Goal: Task Accomplishment & Management: Manage account settings

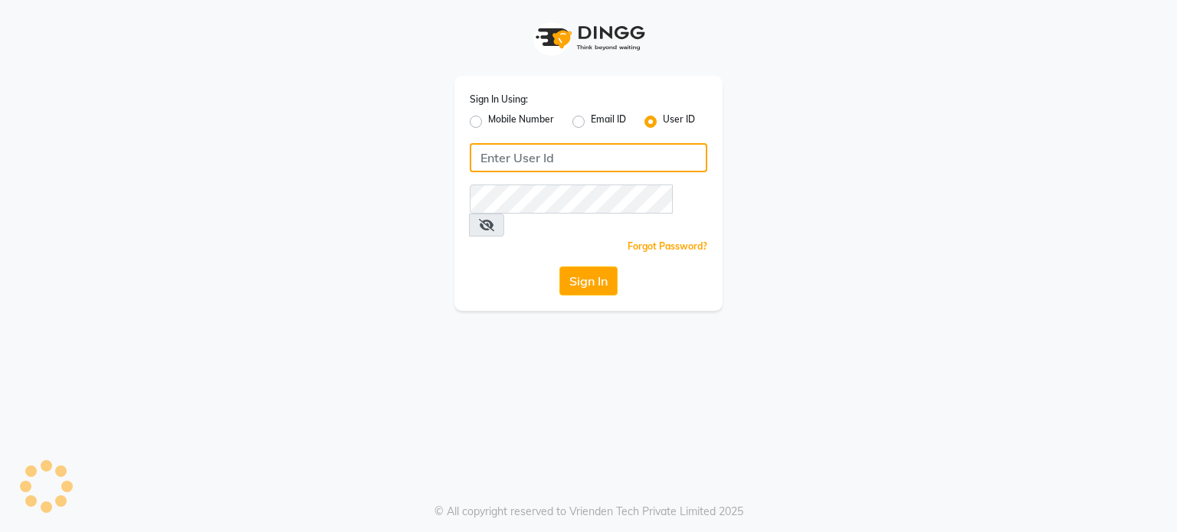
type input "pebbble"
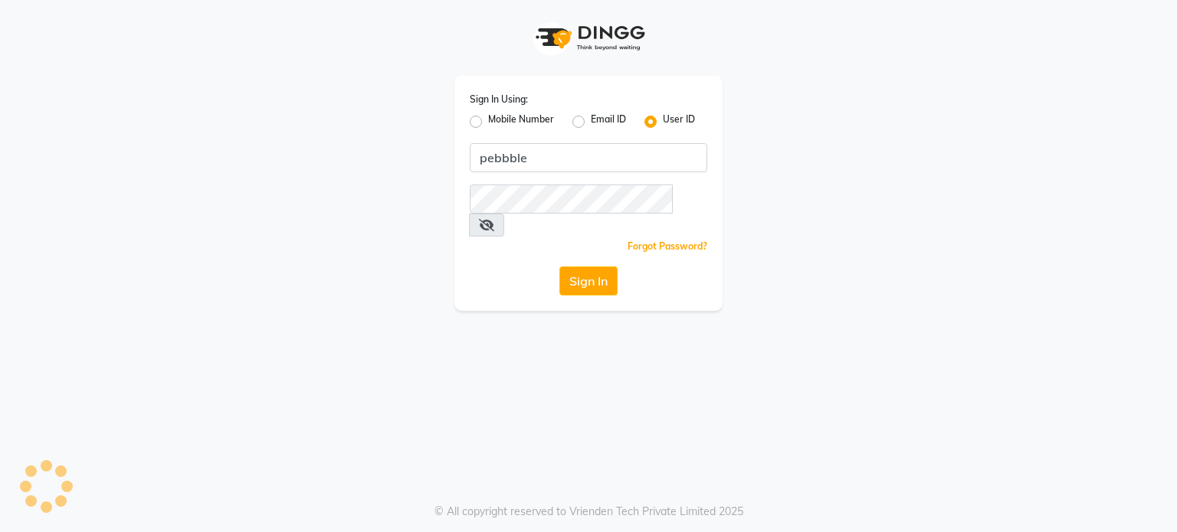
click at [568, 267] on button "Sign In" at bounding box center [588, 281] width 58 height 29
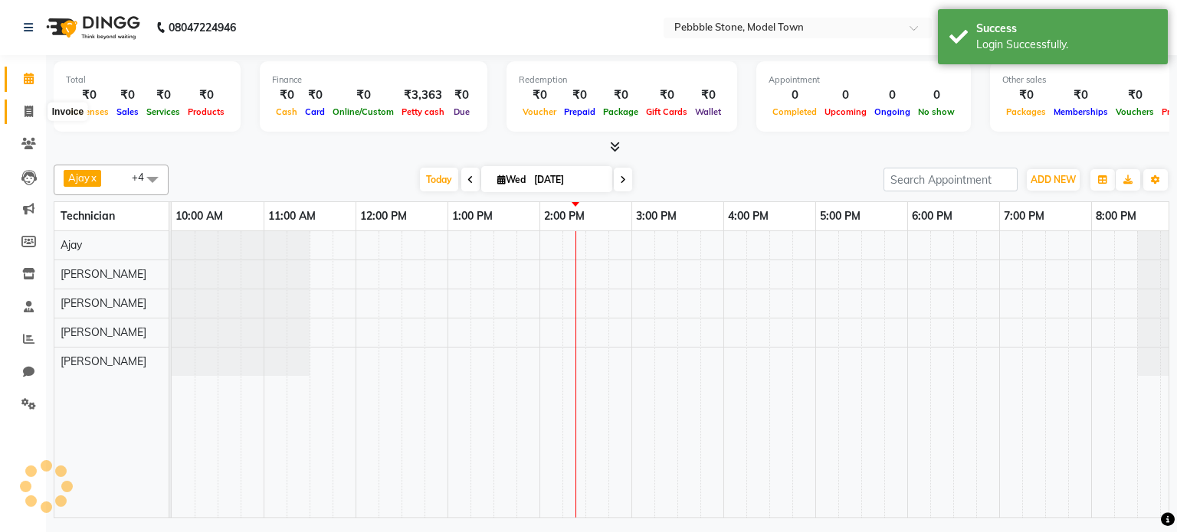
click at [28, 110] on icon at bounding box center [29, 111] width 8 height 11
select select "service"
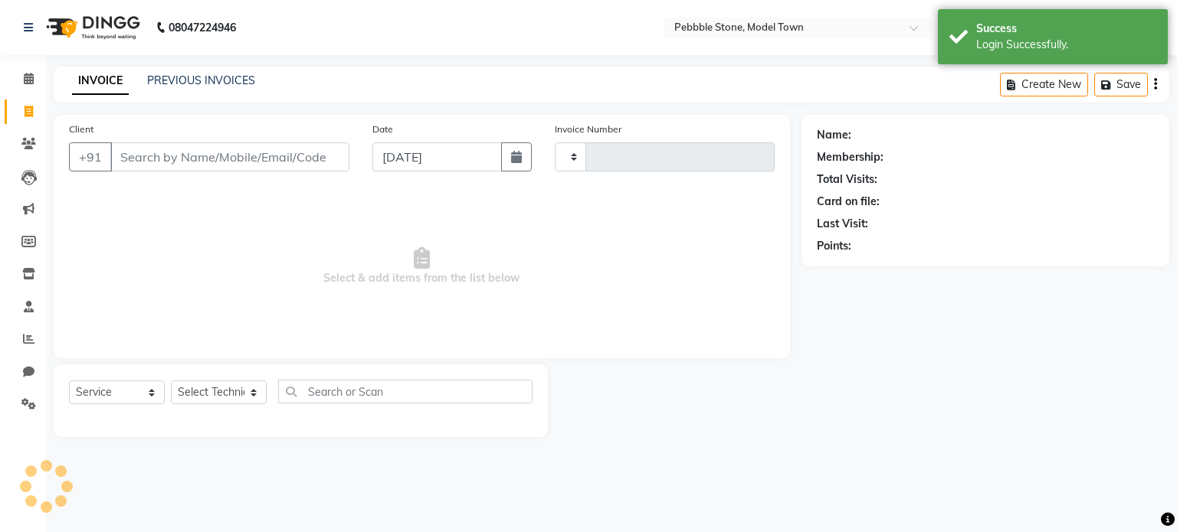
type input "0178"
select select "8684"
click at [211, 81] on link "PREVIOUS INVOICES" at bounding box center [201, 81] width 108 height 14
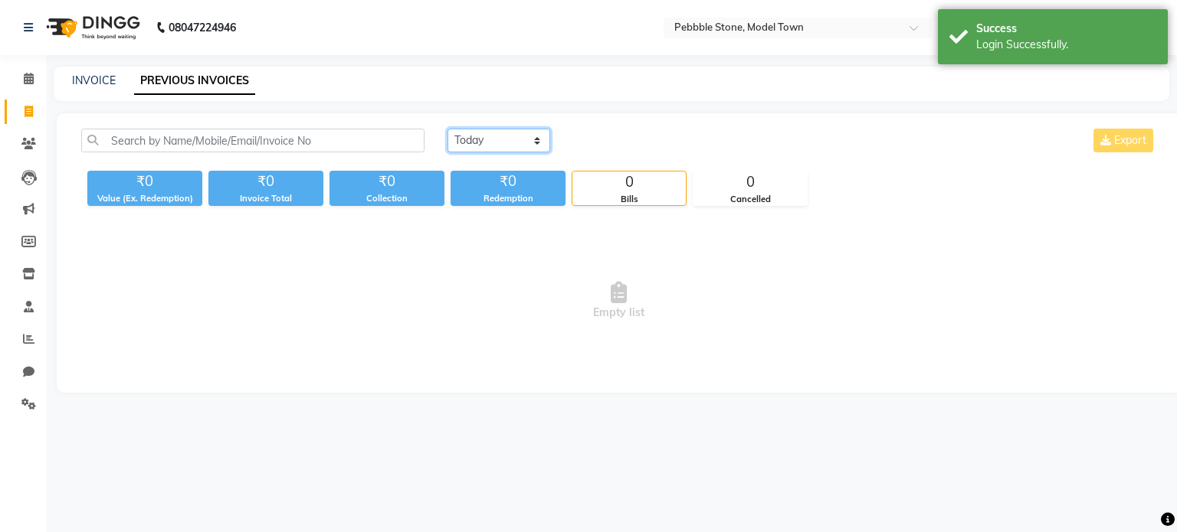
click at [536, 137] on select "[DATE] [DATE] Custom Range" at bounding box center [498, 141] width 103 height 24
click at [447, 129] on select "[DATE] [DATE] Custom Range" at bounding box center [498, 141] width 103 height 24
click at [521, 143] on select "[DATE] [DATE] Custom Range" at bounding box center [498, 141] width 103 height 24
select select "range"
click at [447, 129] on select "[DATE] [DATE] Custom Range" at bounding box center [498, 141] width 103 height 24
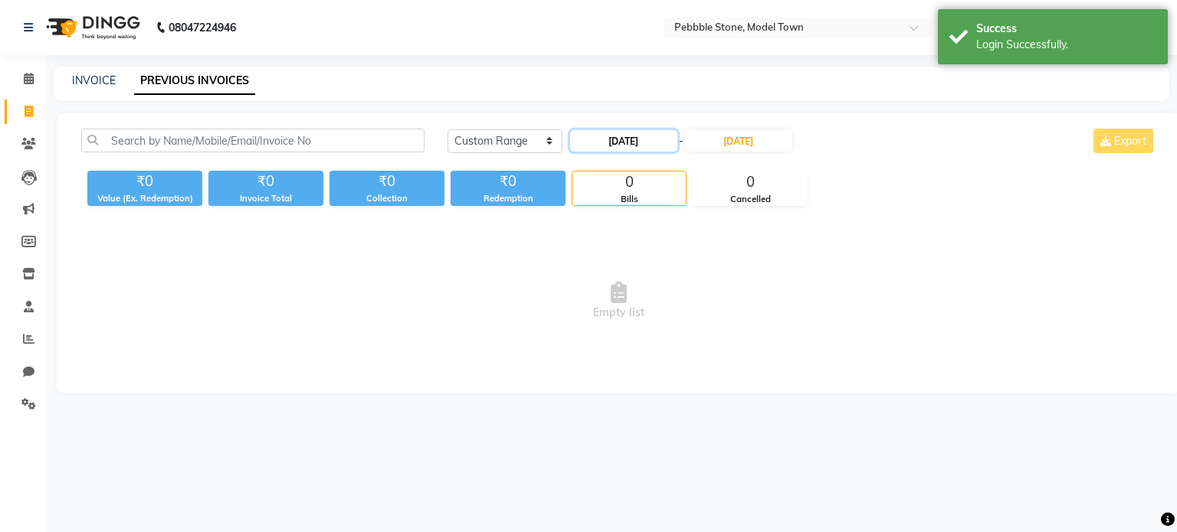
click at [588, 143] on input "[DATE]" at bounding box center [623, 140] width 107 height 21
select select "9"
select select "2025"
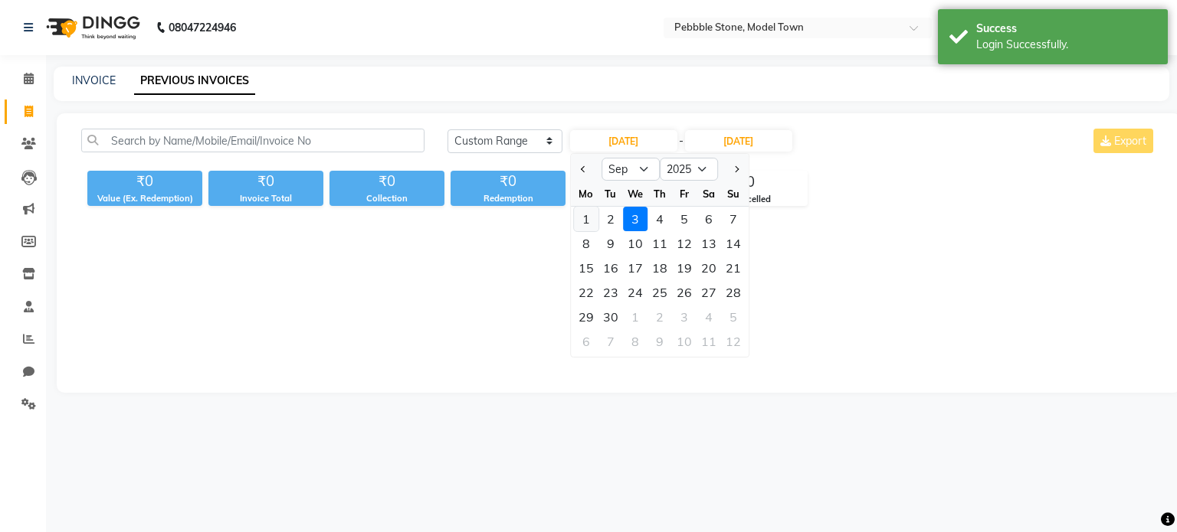
click at [582, 217] on div "1" at bounding box center [586, 219] width 25 height 25
type input "[DATE]"
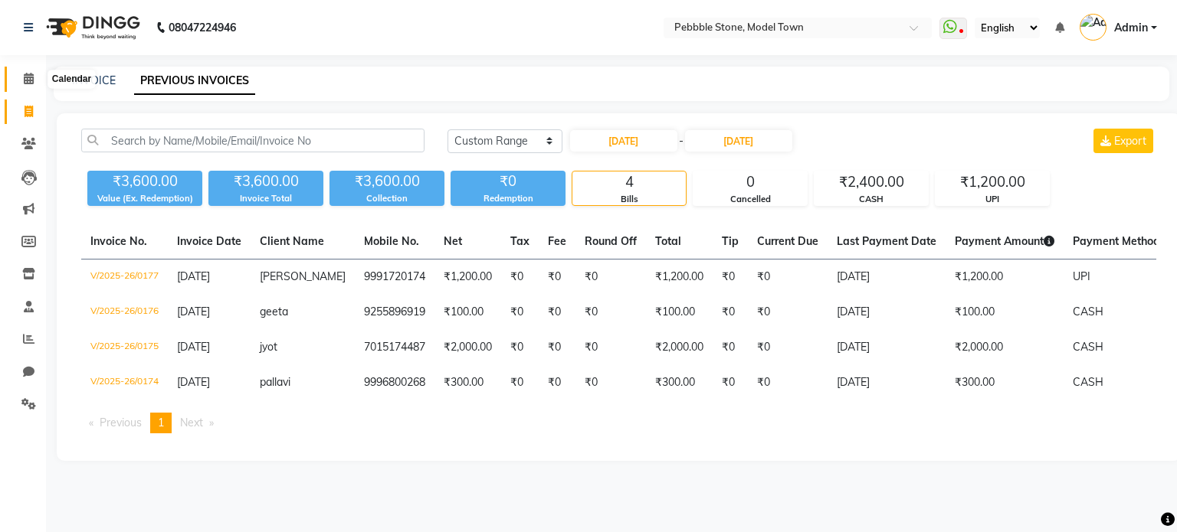
click at [21, 77] on span at bounding box center [28, 79] width 27 height 18
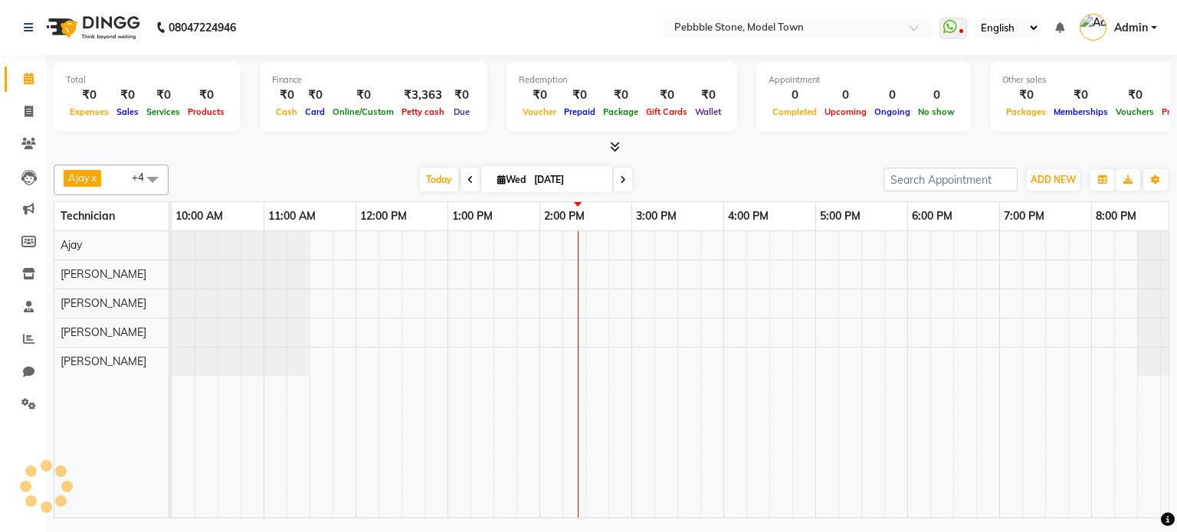
scroll to position [0, 14]
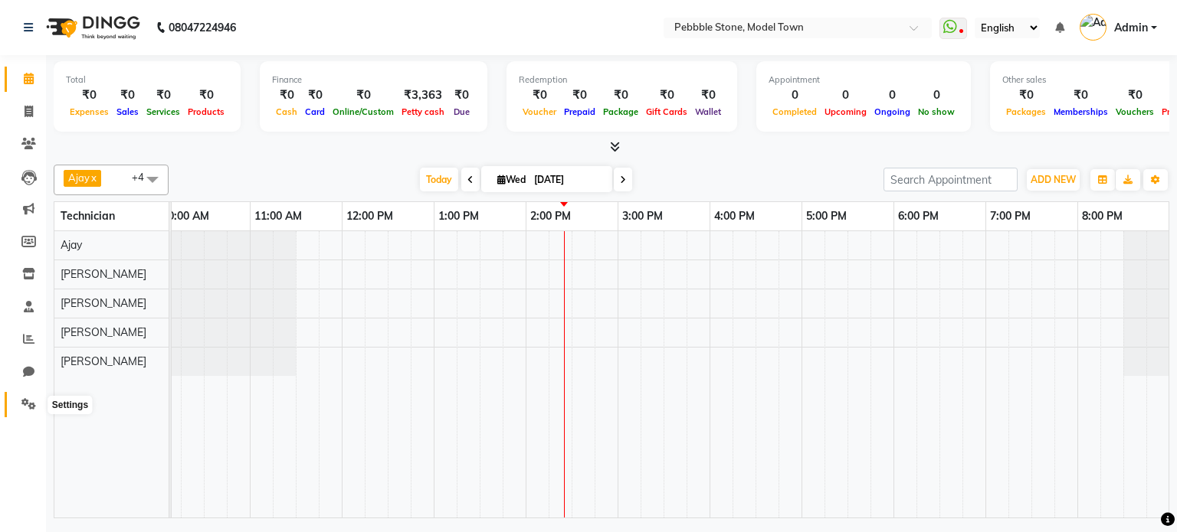
click at [20, 406] on span at bounding box center [28, 405] width 27 height 18
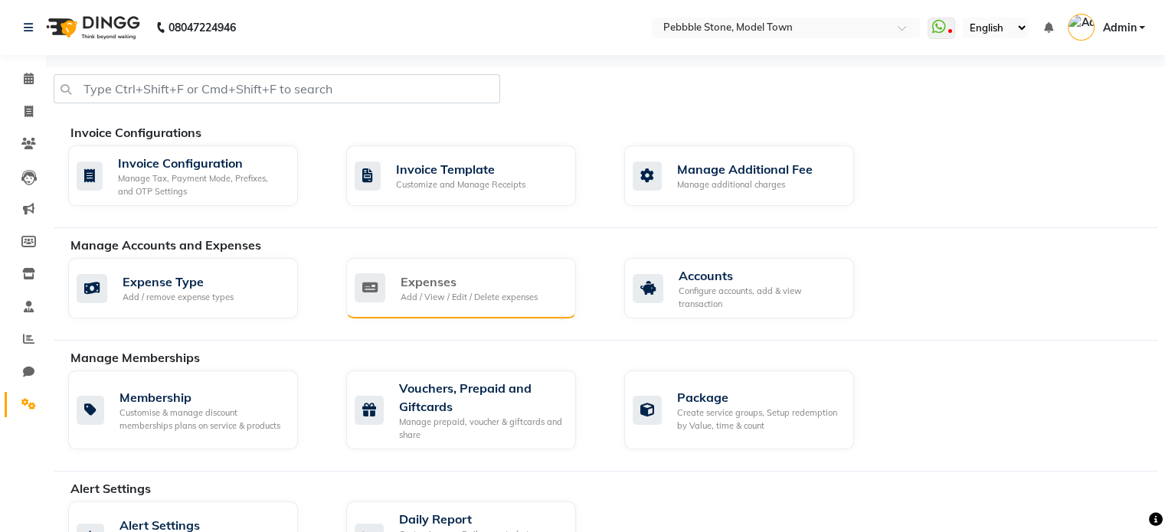
click at [478, 288] on div "Expenses" at bounding box center [469, 282] width 137 height 18
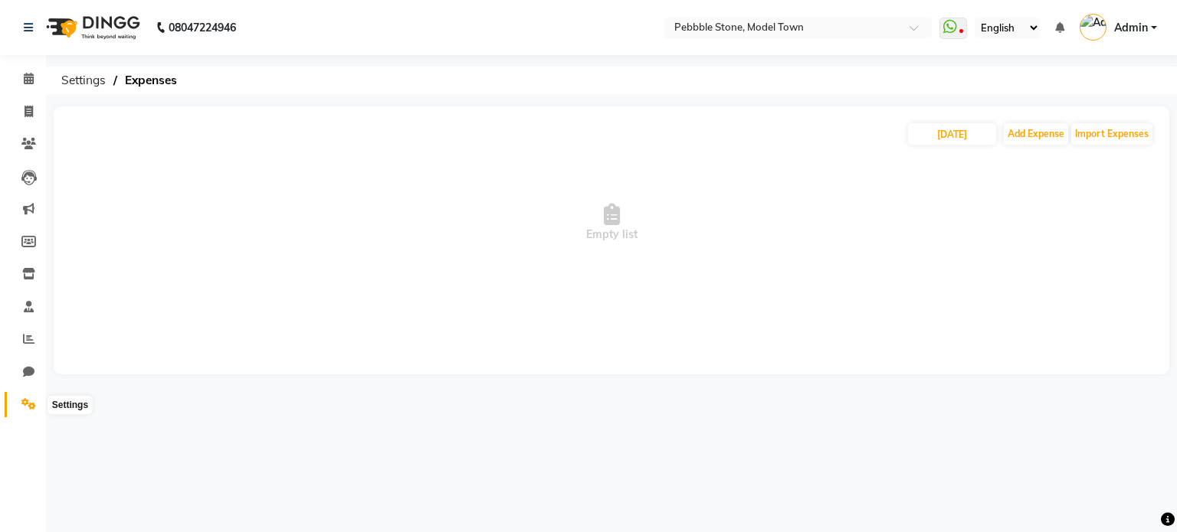
click at [21, 405] on icon at bounding box center [28, 403] width 15 height 11
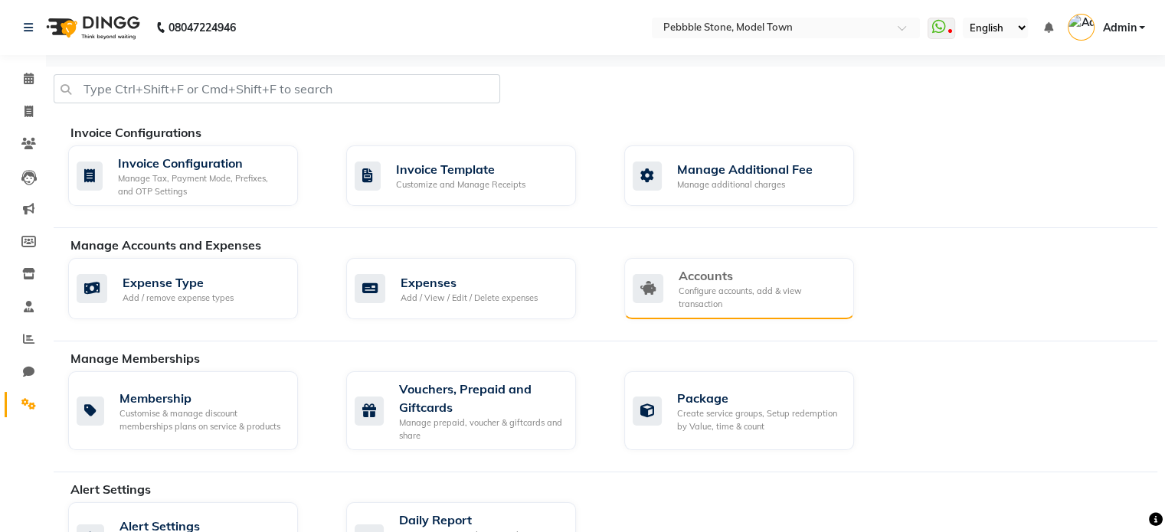
click at [750, 296] on div "Configure accounts, add & view transaction" at bounding box center [760, 297] width 163 height 25
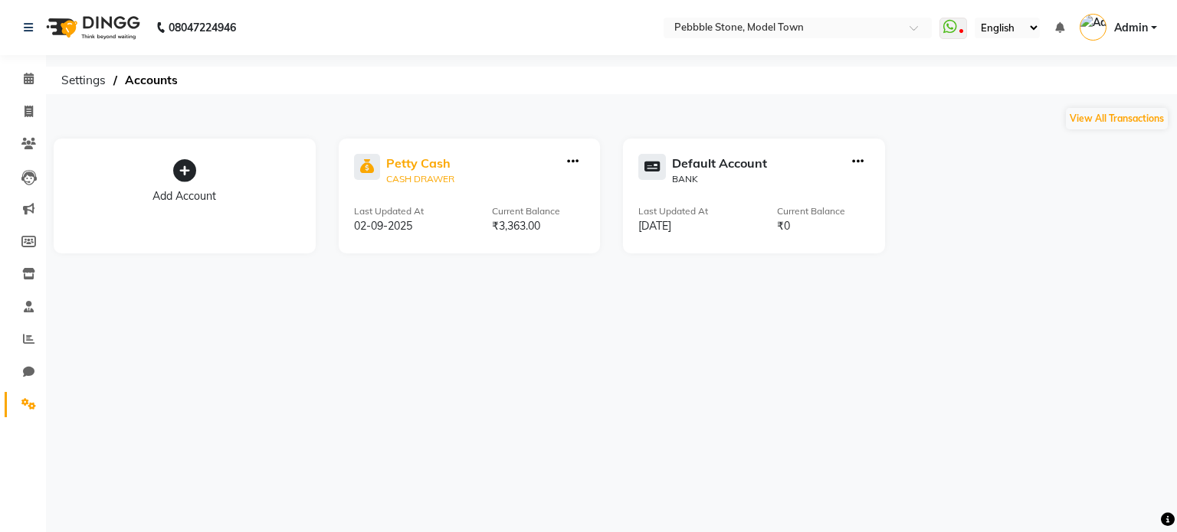
click at [417, 163] on div "Petty Cash" at bounding box center [420, 163] width 68 height 18
select select "7952"
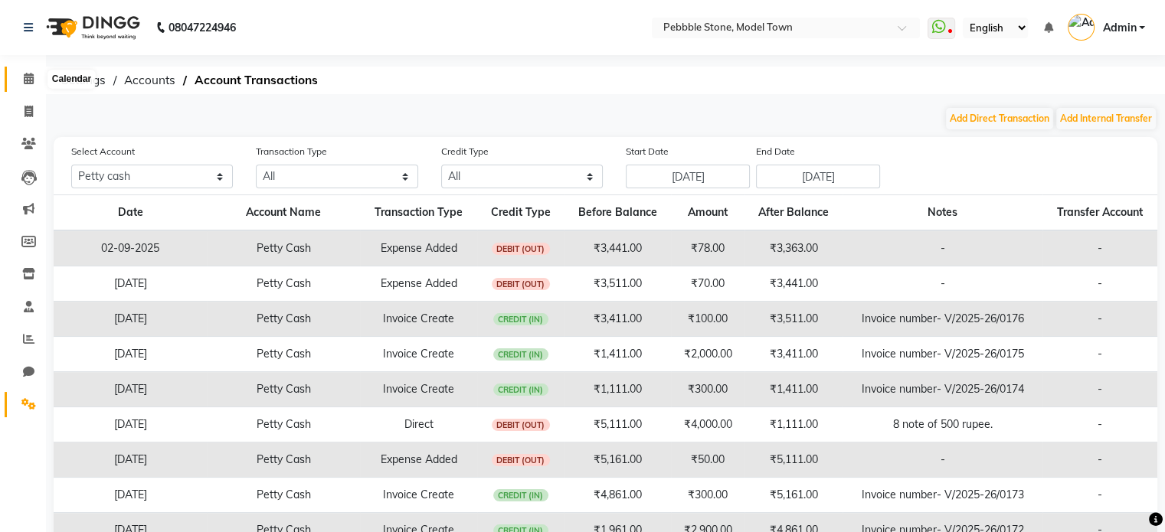
click at [30, 76] on icon at bounding box center [29, 78] width 10 height 11
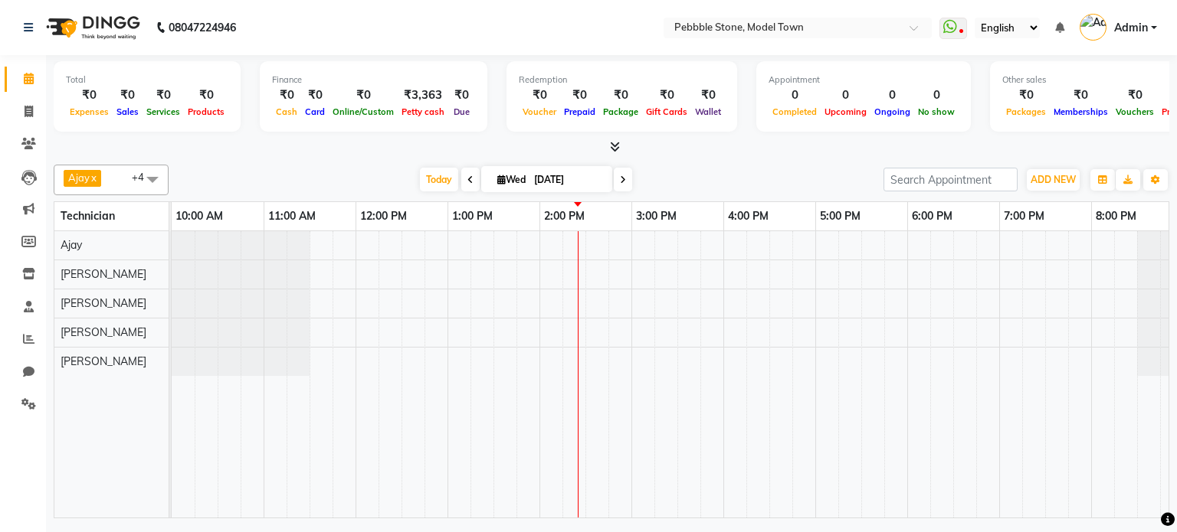
click at [620, 142] on div at bounding box center [611, 147] width 1115 height 16
click at [614, 149] on icon at bounding box center [615, 146] width 10 height 11
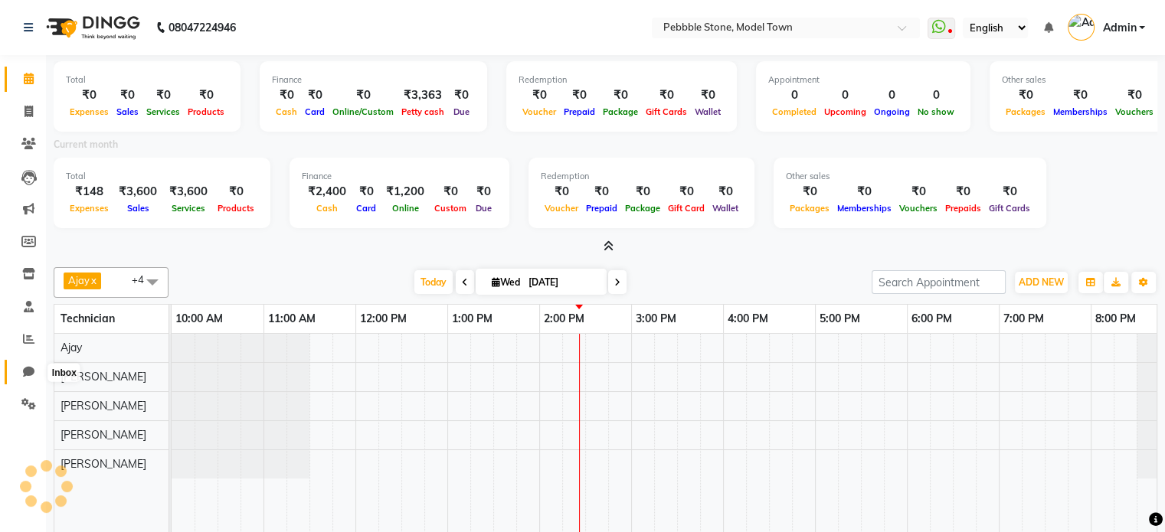
click at [30, 375] on icon at bounding box center [28, 371] width 11 height 11
select select "100"
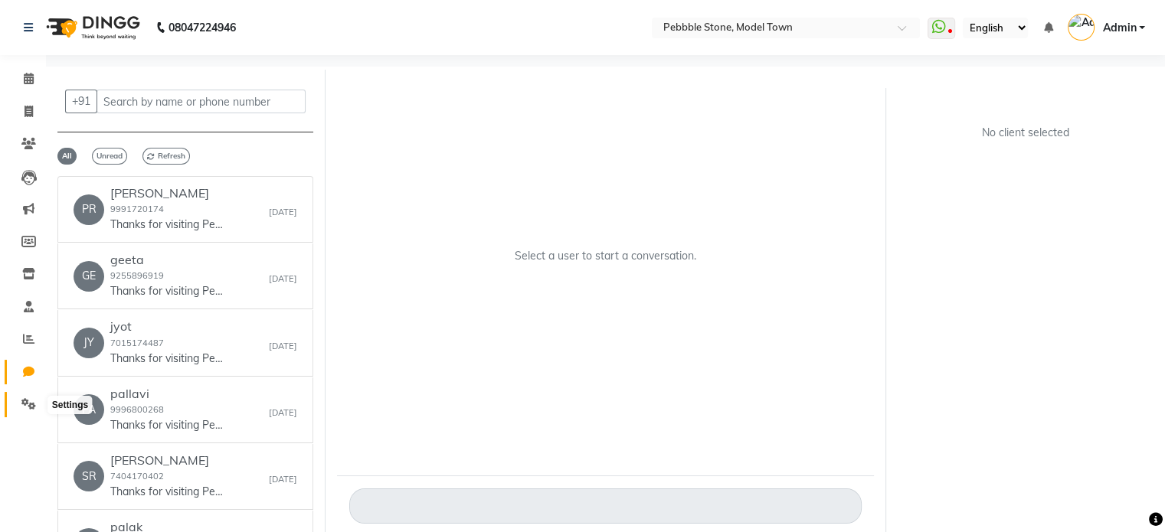
click at [24, 401] on icon at bounding box center [28, 403] width 15 height 11
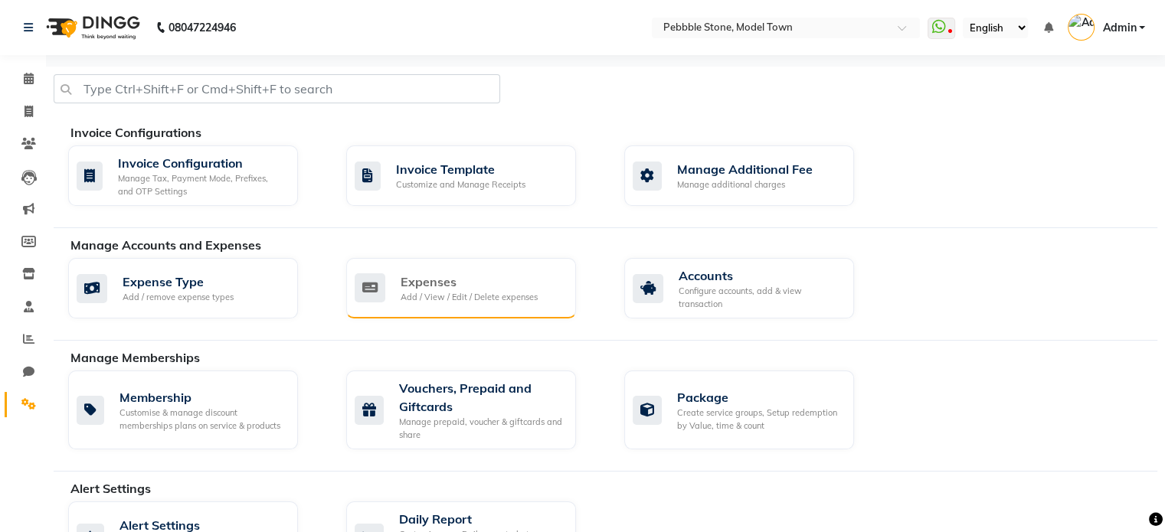
click at [481, 291] on div "Add / View / Edit / Delete expenses" at bounding box center [469, 297] width 137 height 13
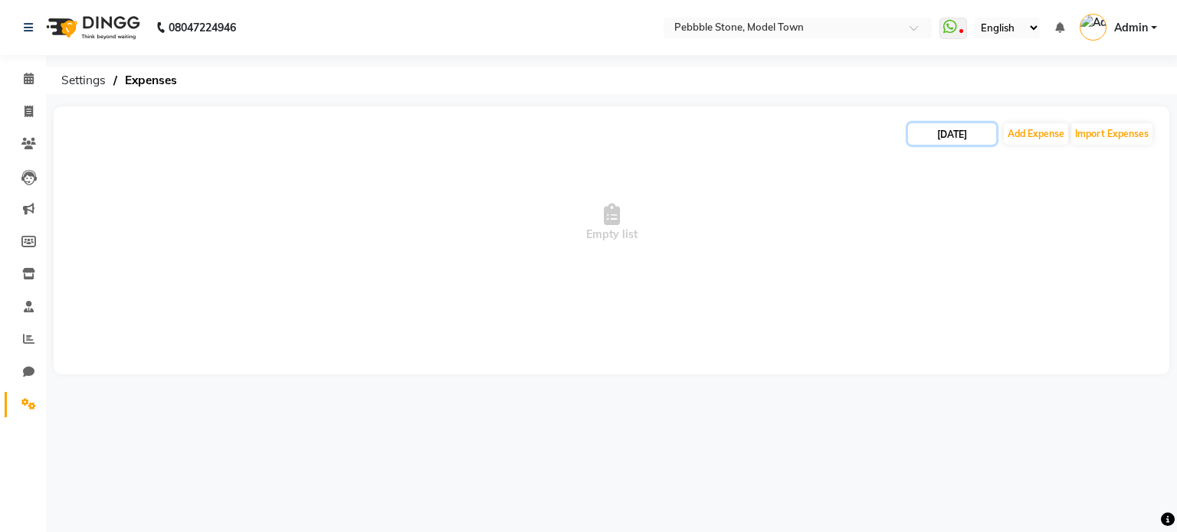
click at [943, 136] on input "[DATE]" at bounding box center [952, 133] width 88 height 21
select select "9"
select select "2025"
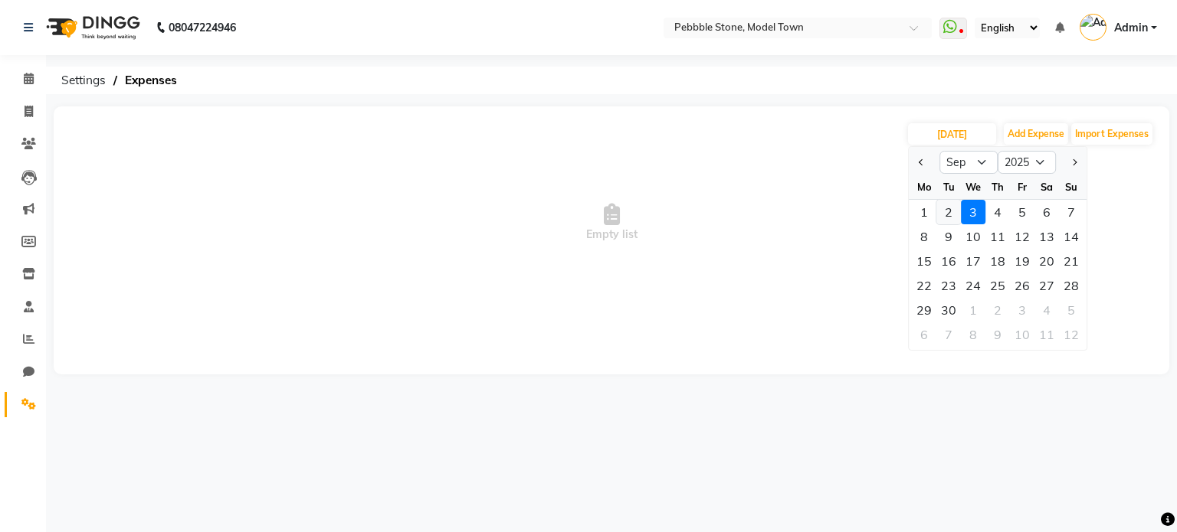
click at [945, 211] on div "2" at bounding box center [948, 212] width 25 height 25
type input "02-09-2025"
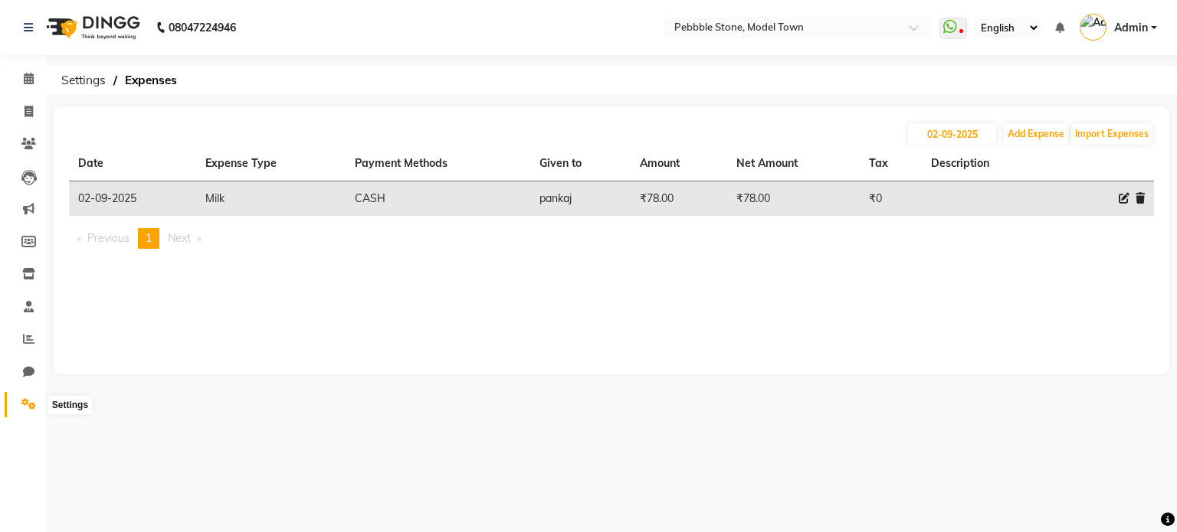
click at [21, 408] on icon at bounding box center [28, 403] width 15 height 11
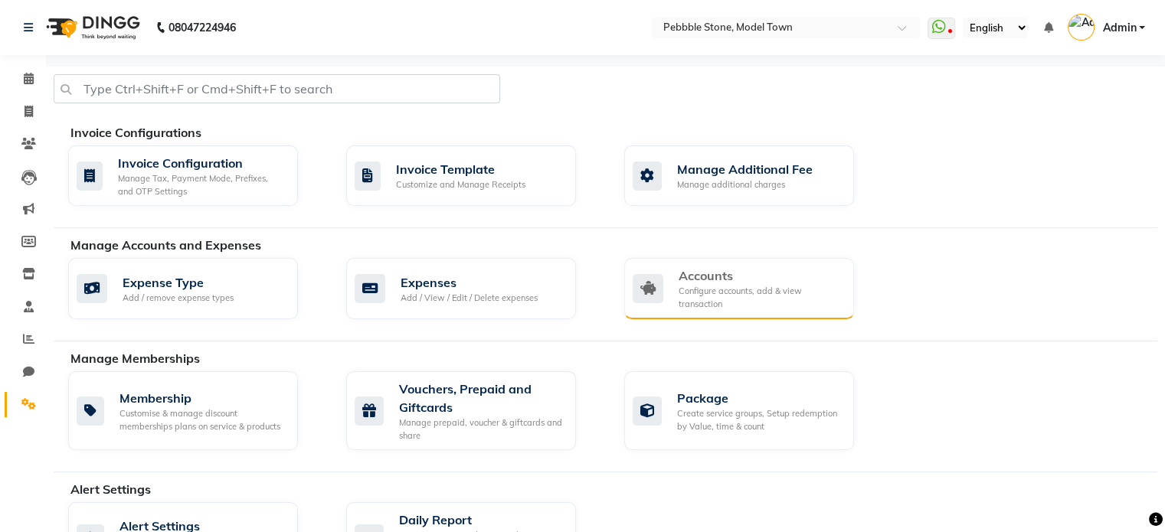
click at [713, 292] on div "Configure accounts, add & view transaction" at bounding box center [760, 297] width 163 height 25
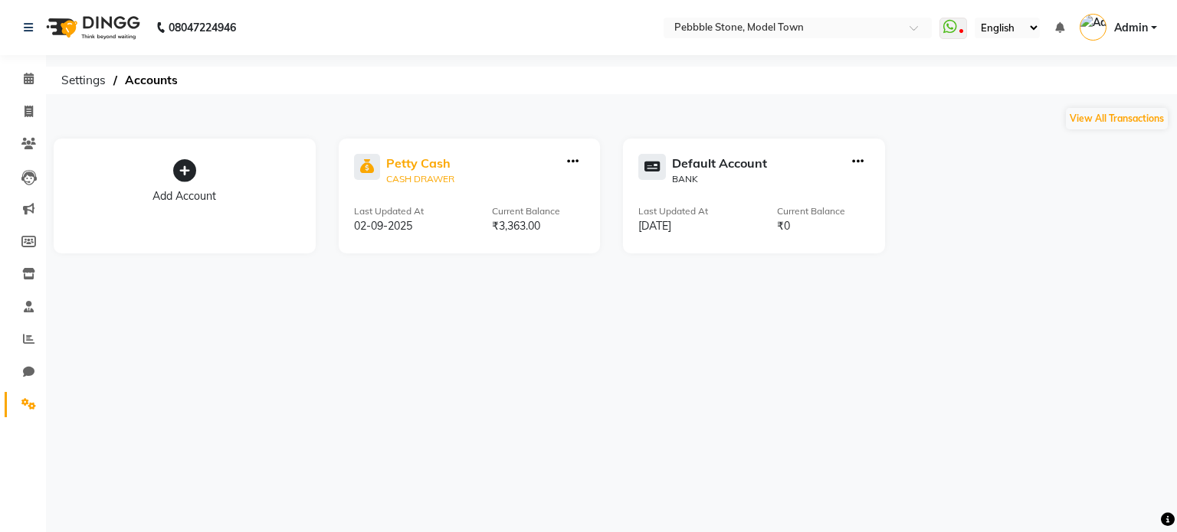
click at [447, 161] on div "Petty Cash" at bounding box center [420, 163] width 68 height 18
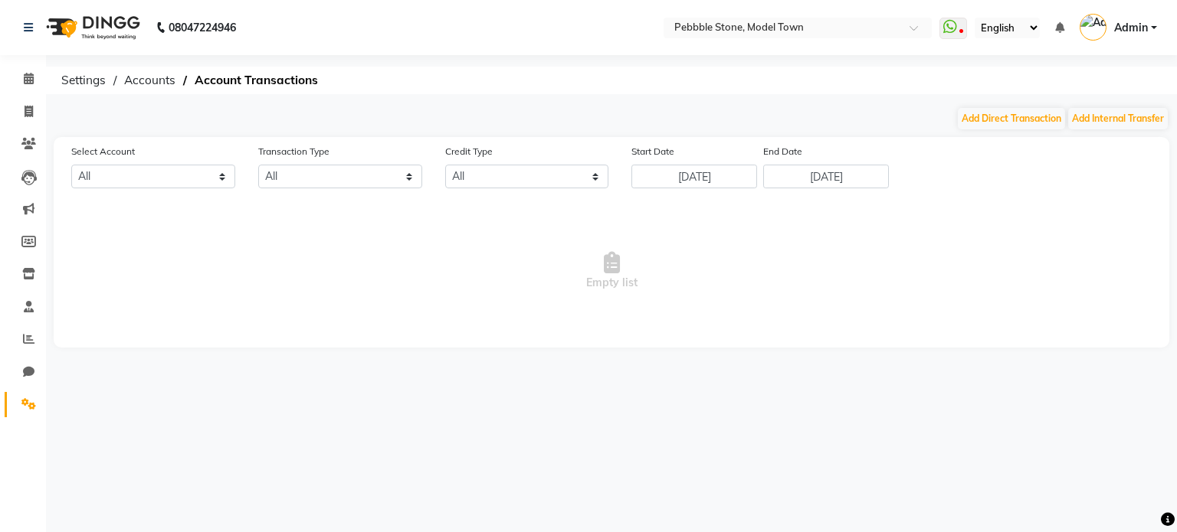
select select "7952"
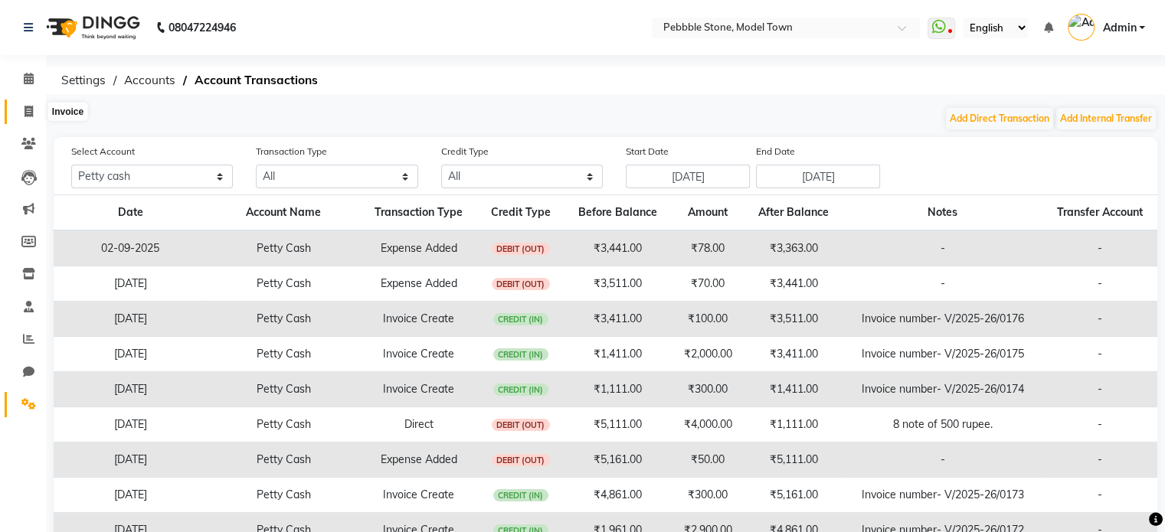
click at [25, 111] on icon at bounding box center [29, 111] width 8 height 11
select select "service"
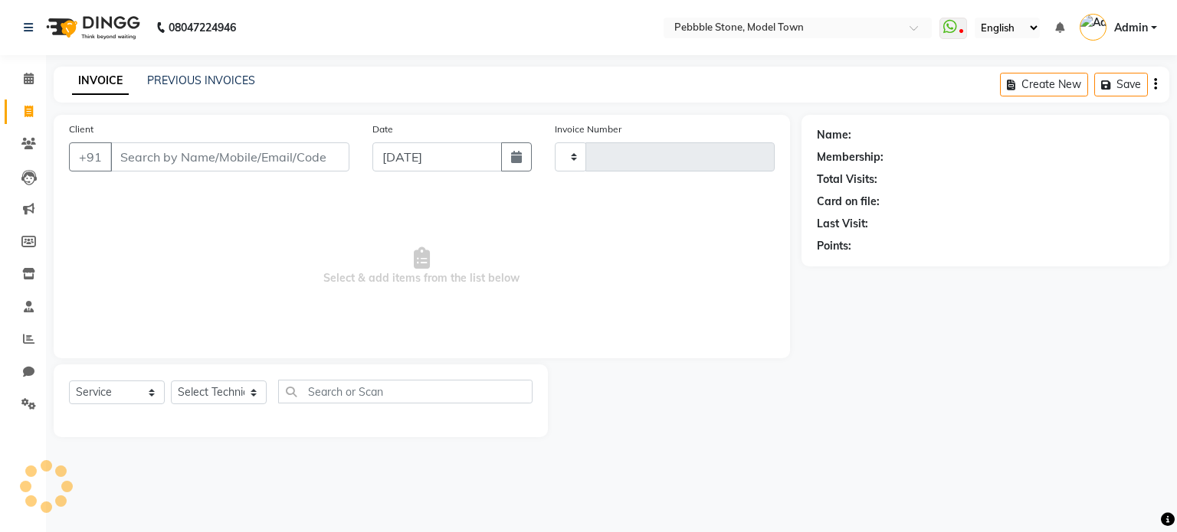
type input "0178"
select select "8684"
click at [202, 82] on link "PREVIOUS INVOICES" at bounding box center [201, 81] width 108 height 14
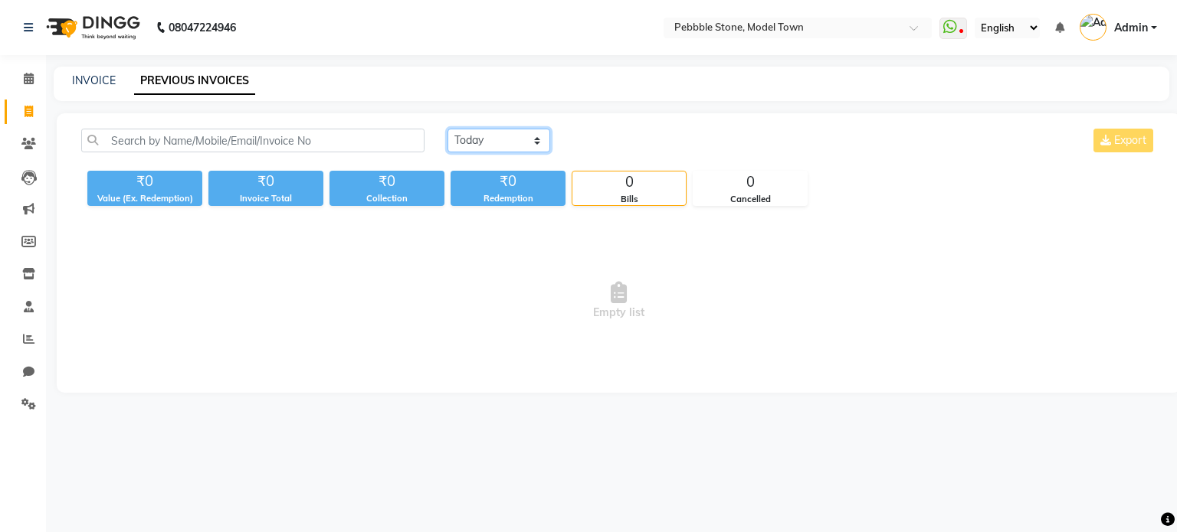
click at [530, 140] on select "[DATE] [DATE] Custom Range" at bounding box center [498, 141] width 103 height 24
select select "range"
click at [447, 129] on select "[DATE] [DATE] Custom Range" at bounding box center [498, 141] width 103 height 24
click at [608, 137] on input "[DATE]" at bounding box center [623, 140] width 107 height 21
select select "9"
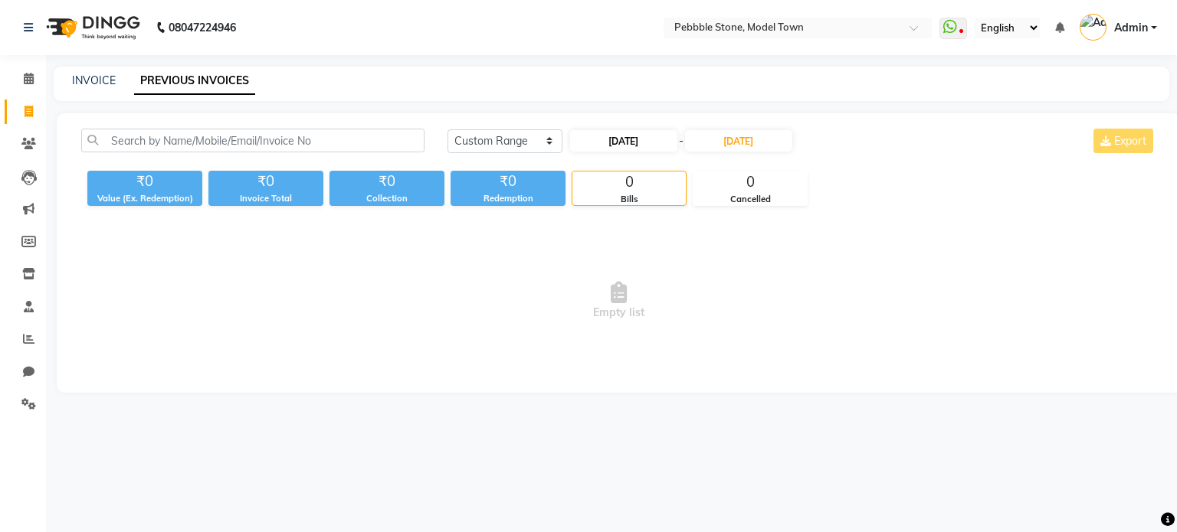
select select "2025"
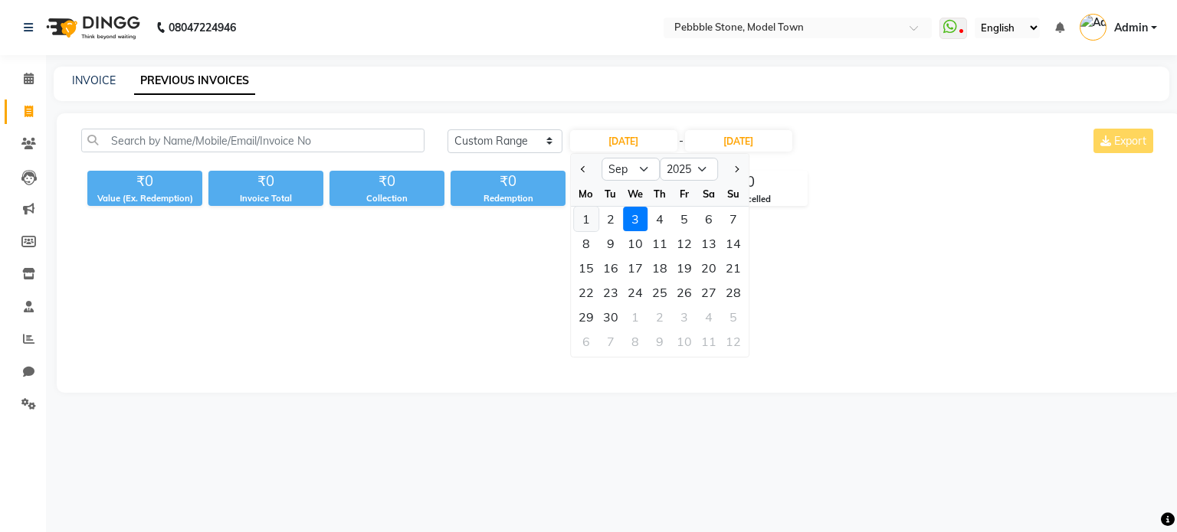
click at [588, 217] on div "1" at bounding box center [586, 219] width 25 height 25
type input "[DATE]"
